Goal: Find specific page/section: Find specific page/section

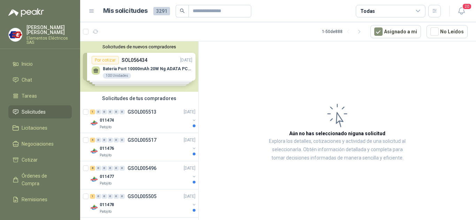
click at [32, 110] on span "Solicitudes" at bounding box center [34, 112] width 24 height 8
click at [37, 178] on span "Órdenes de Compra" at bounding box center [44, 179] width 44 height 15
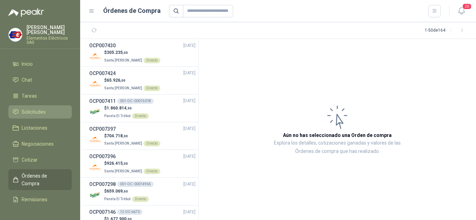
click at [29, 110] on span "Solicitudes" at bounding box center [34, 112] width 24 height 8
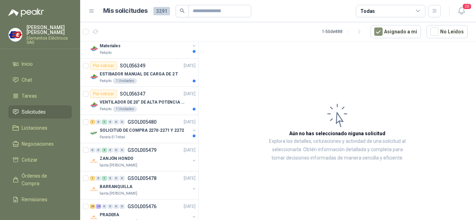
scroll to position [279, 0]
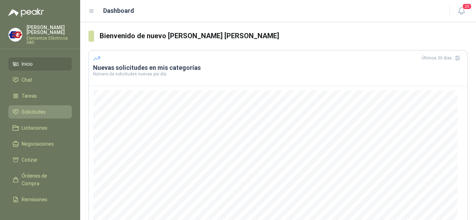
click at [25, 108] on span "Solicitudes" at bounding box center [34, 112] width 24 height 8
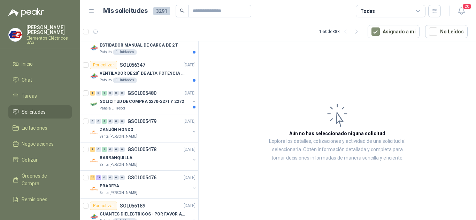
scroll to position [279, 0]
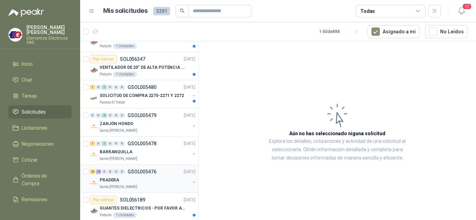
click at [107, 171] on div "0" at bounding box center [104, 172] width 5 height 5
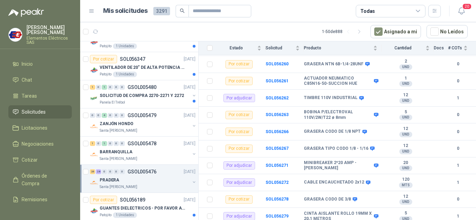
scroll to position [830, 0]
